Goal: Transaction & Acquisition: Purchase product/service

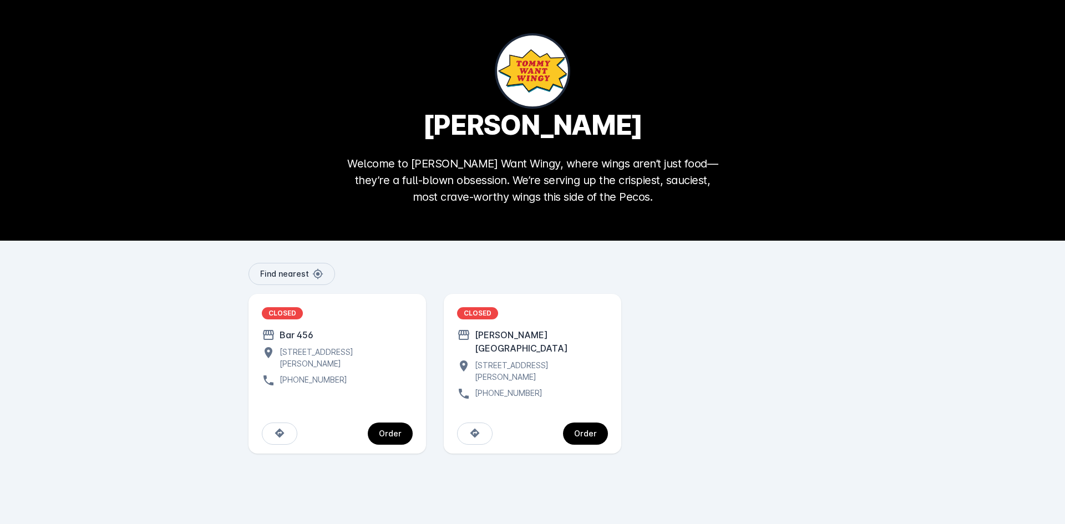
click at [527, 338] on div "[PERSON_NAME][GEOGRAPHIC_DATA]" at bounding box center [539, 341] width 138 height 27
click at [484, 329] on div "[PERSON_NAME][GEOGRAPHIC_DATA]" at bounding box center [539, 341] width 138 height 27
click at [481, 427] on span at bounding box center [475, 433] width 34 height 27
click at [592, 430] on div "Order" at bounding box center [585, 434] width 23 height 8
